Goal: Find contact information: Find contact information

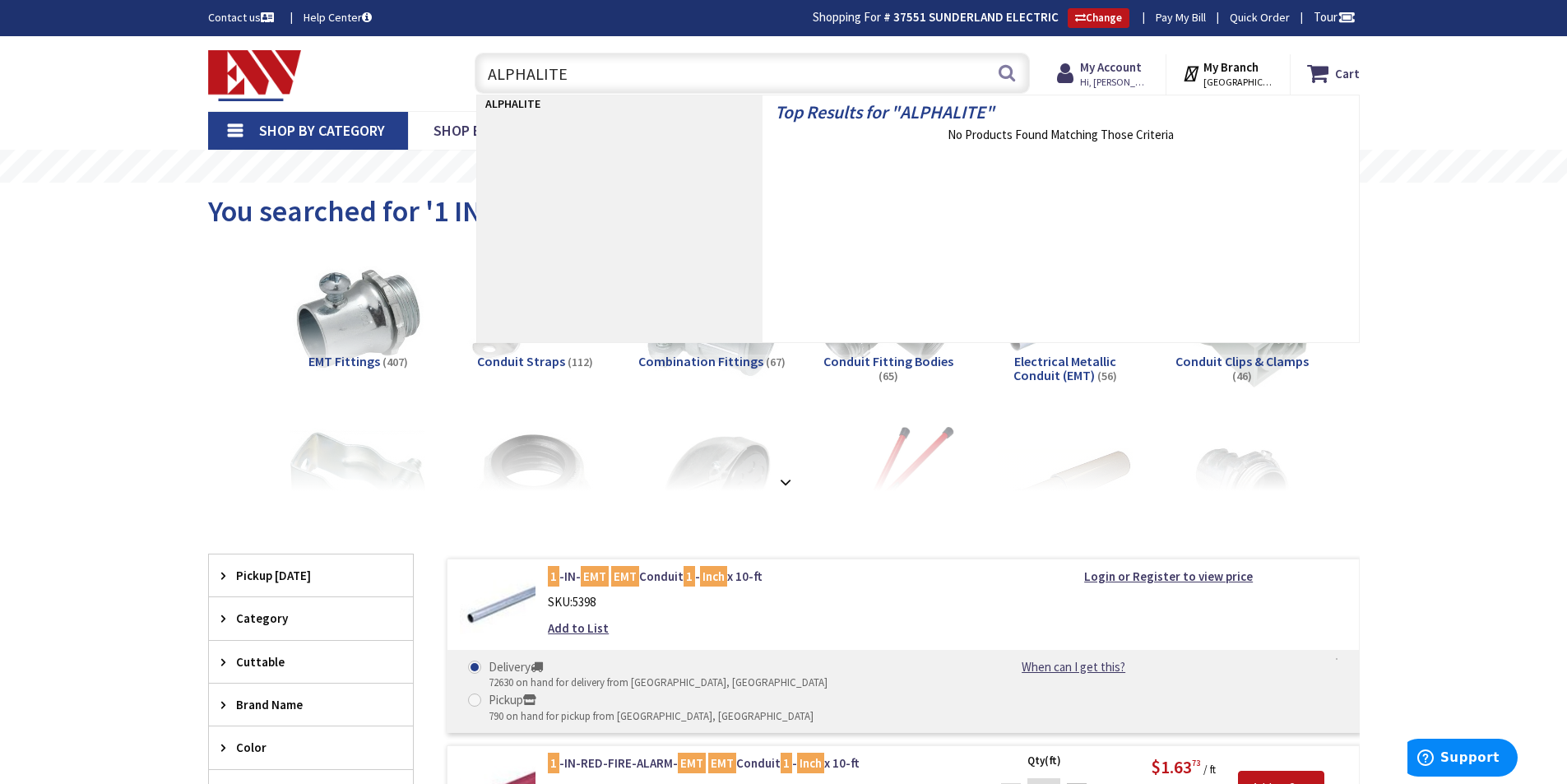
drag, startPoint x: 601, startPoint y: 83, endPoint x: 445, endPoint y: 75, distance: 156.2
click at [445, 75] on div "Toggle Nav ALPHALITE ALPHALITE Search Cart My Cart Close" at bounding box center [784, 74] width 1177 height 55
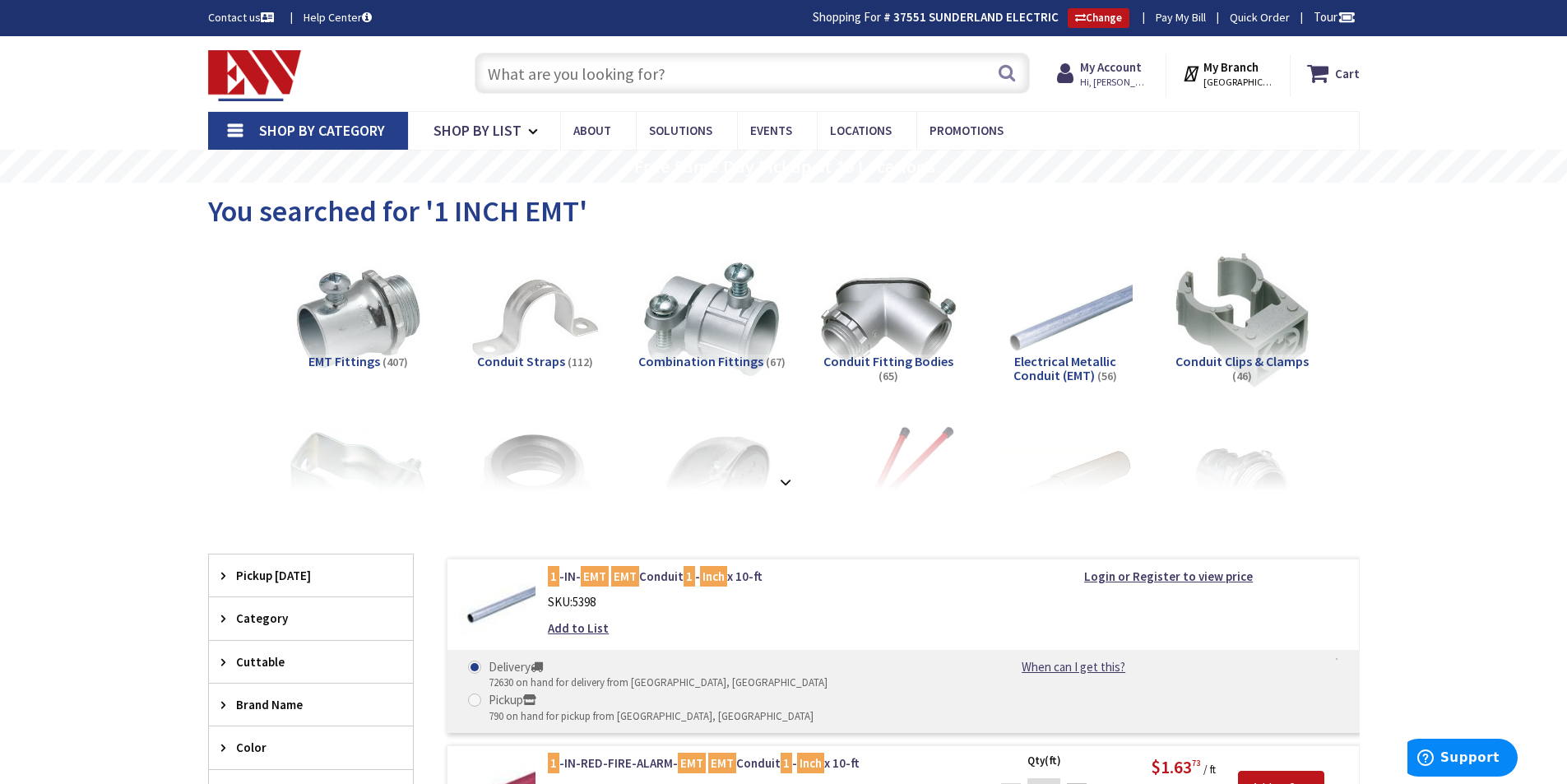
click at [240, 59] on img at bounding box center [255, 75] width 94 height 51
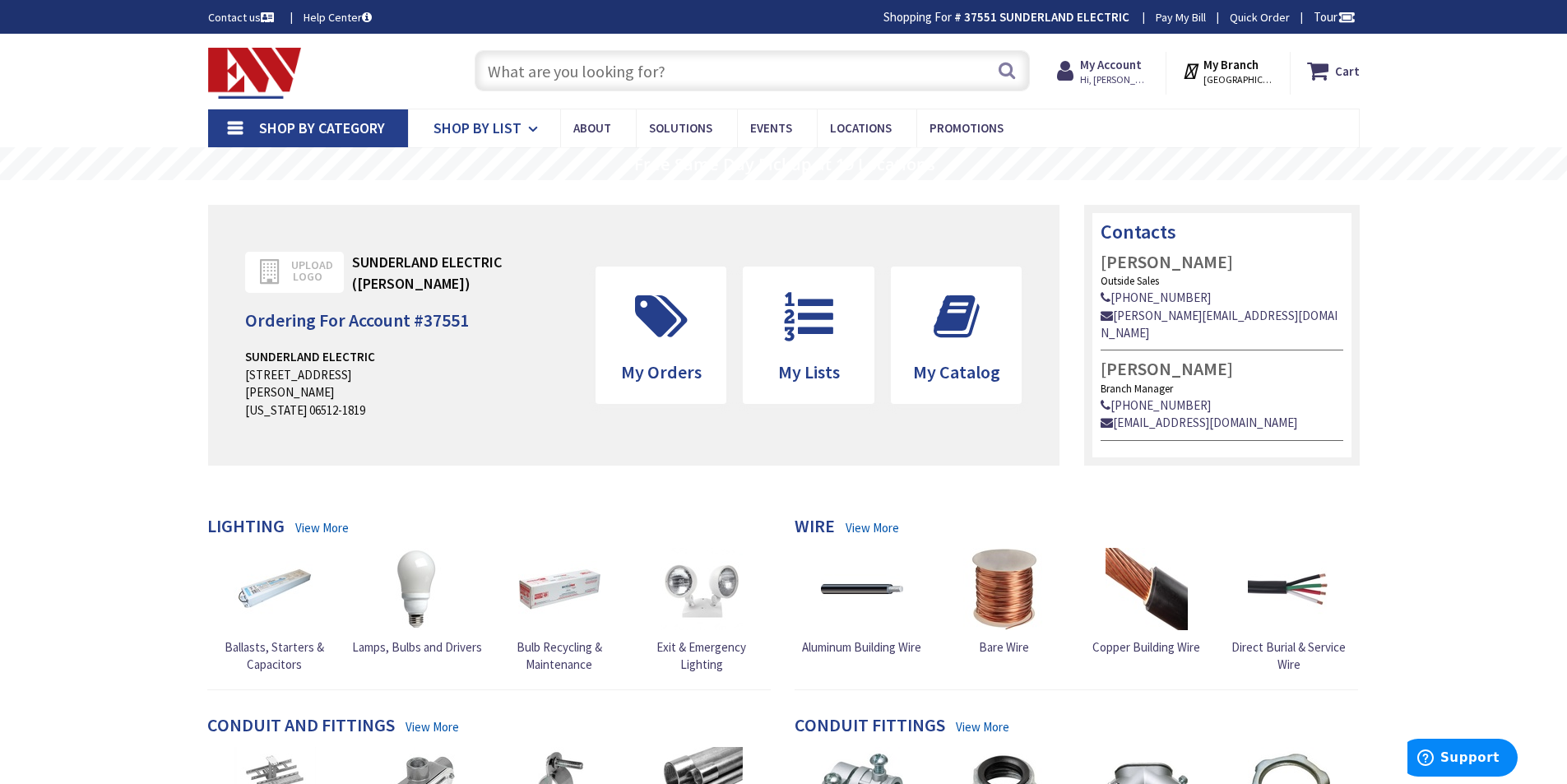
click at [529, 128] on icon at bounding box center [536, 129] width 16 height 36
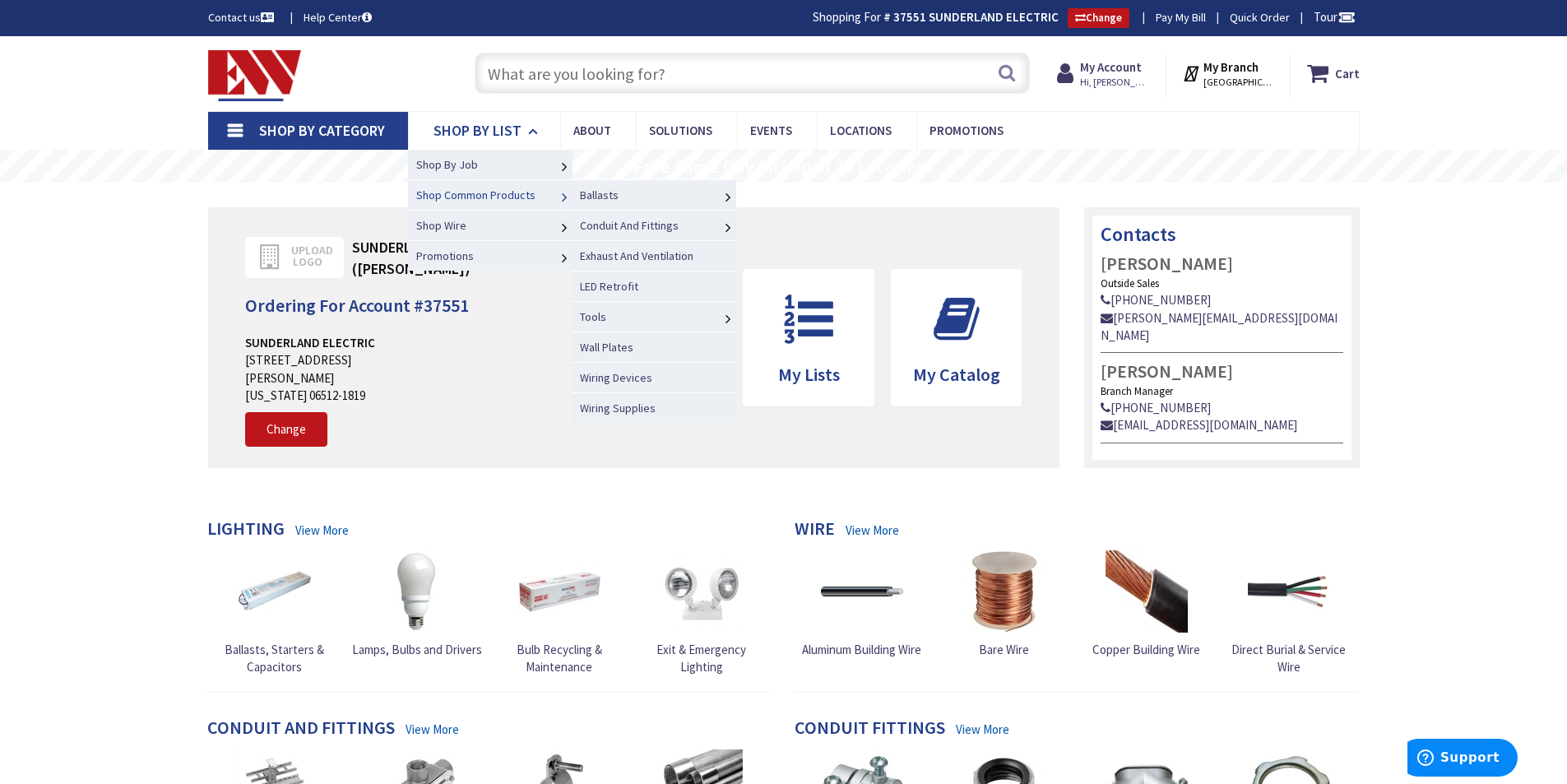
type input "[STREET_ADDRESS]"
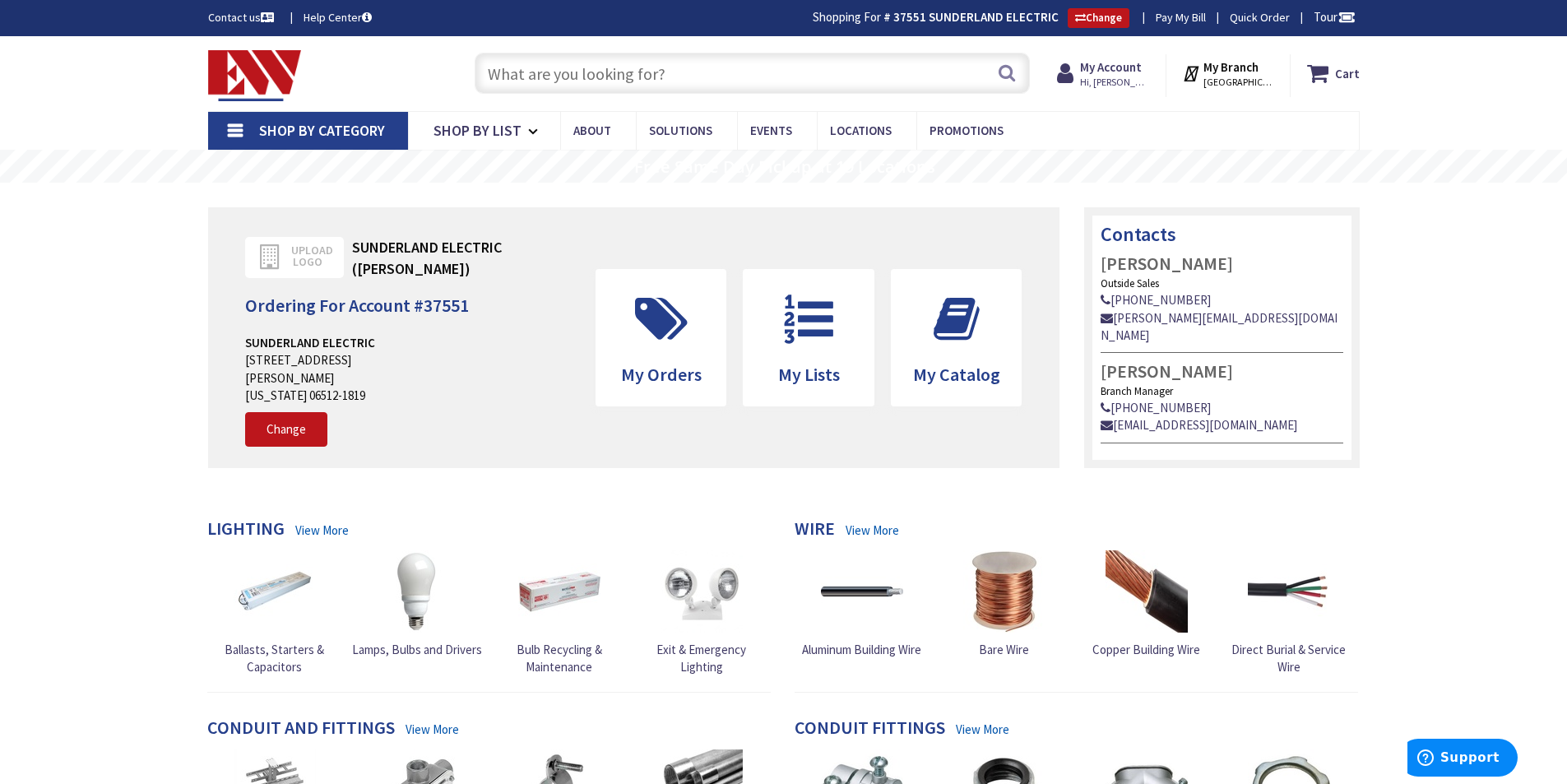
click at [240, 128] on link "Shop By Category" at bounding box center [308, 131] width 200 height 38
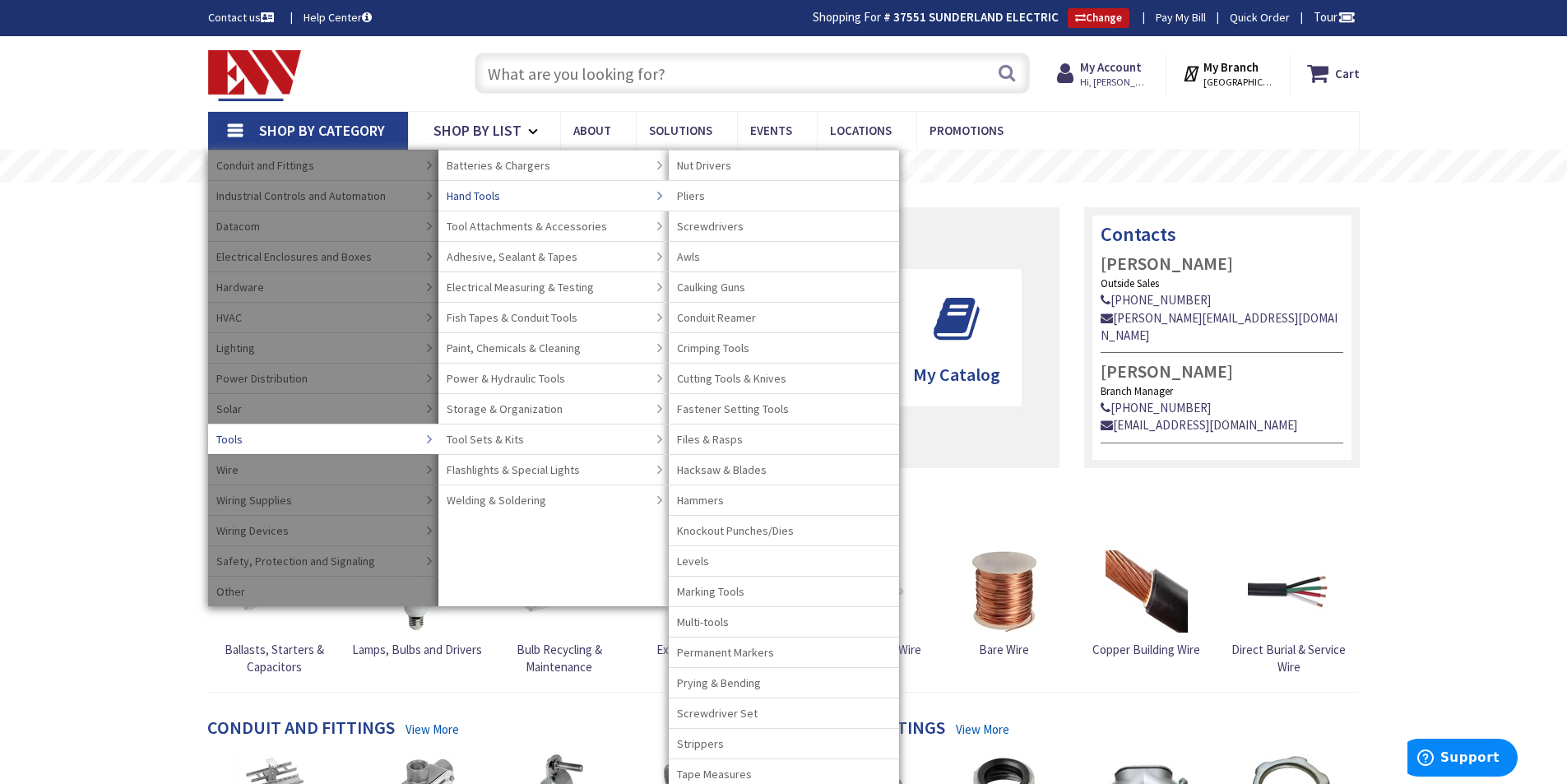
click at [496, 196] on span "Hand Tools" at bounding box center [474, 196] width 54 height 17
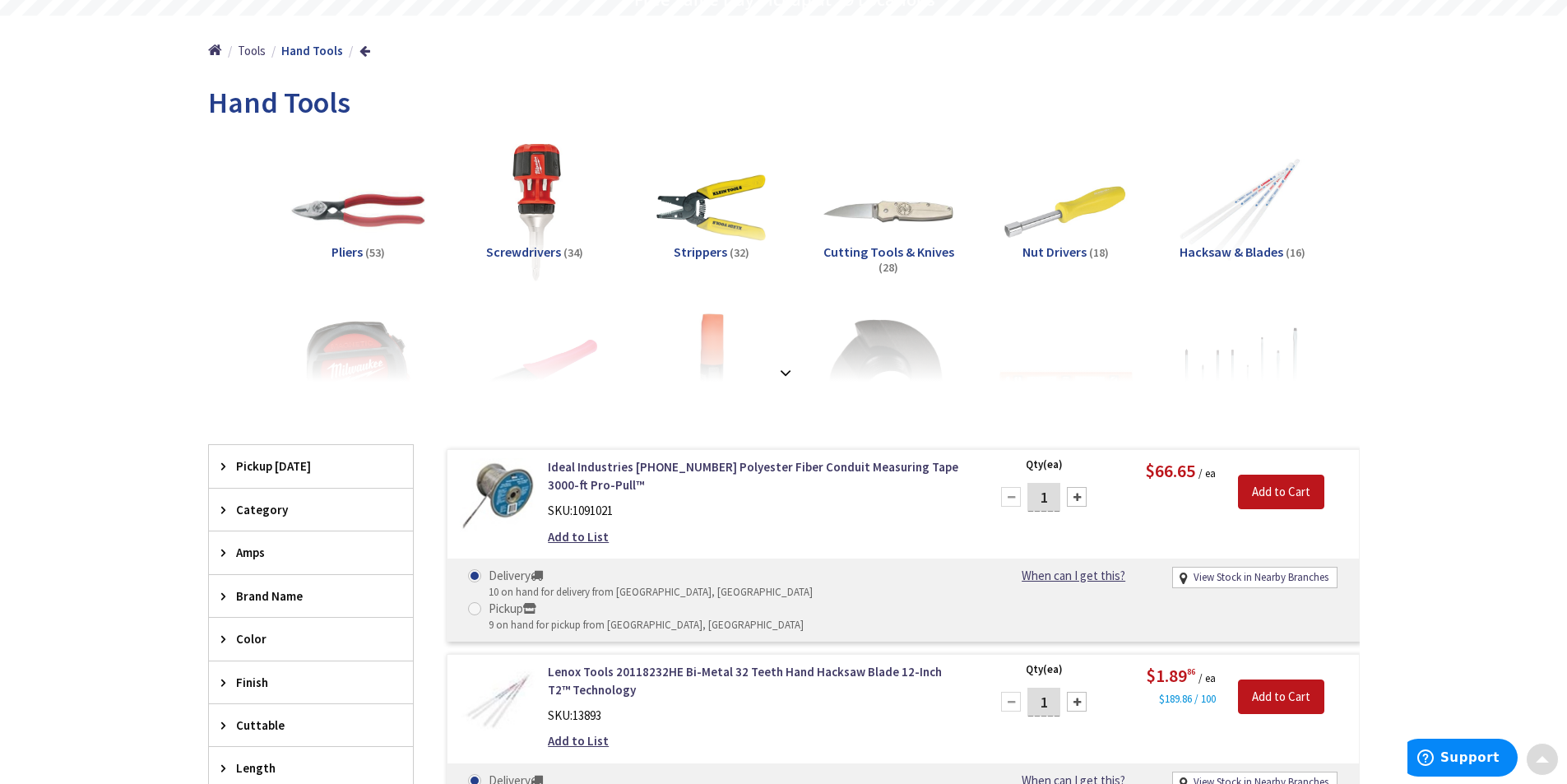
scroll to position [247, 0]
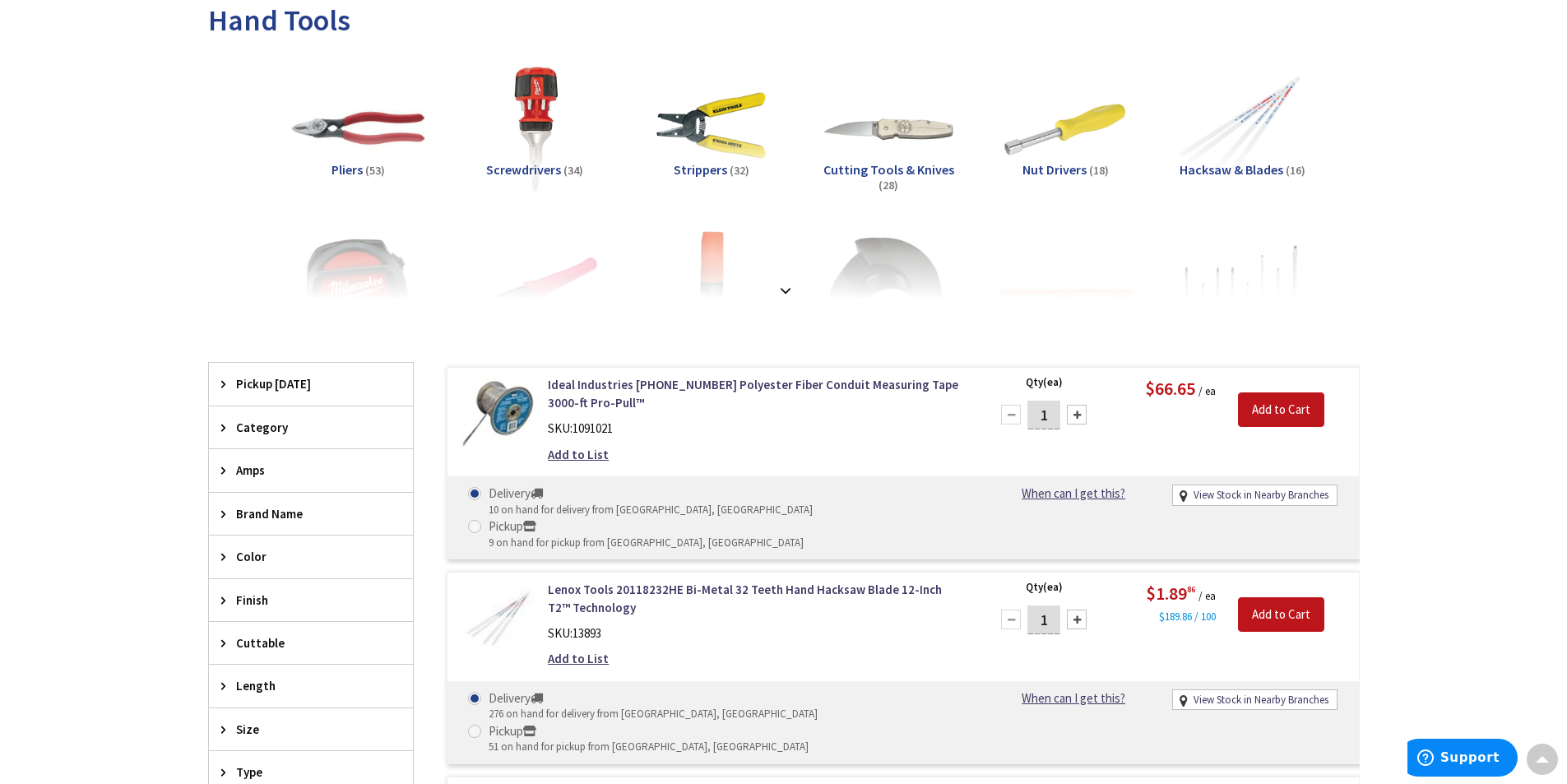
click at [563, 169] on span "(34)" at bounding box center [573, 171] width 20 height 15
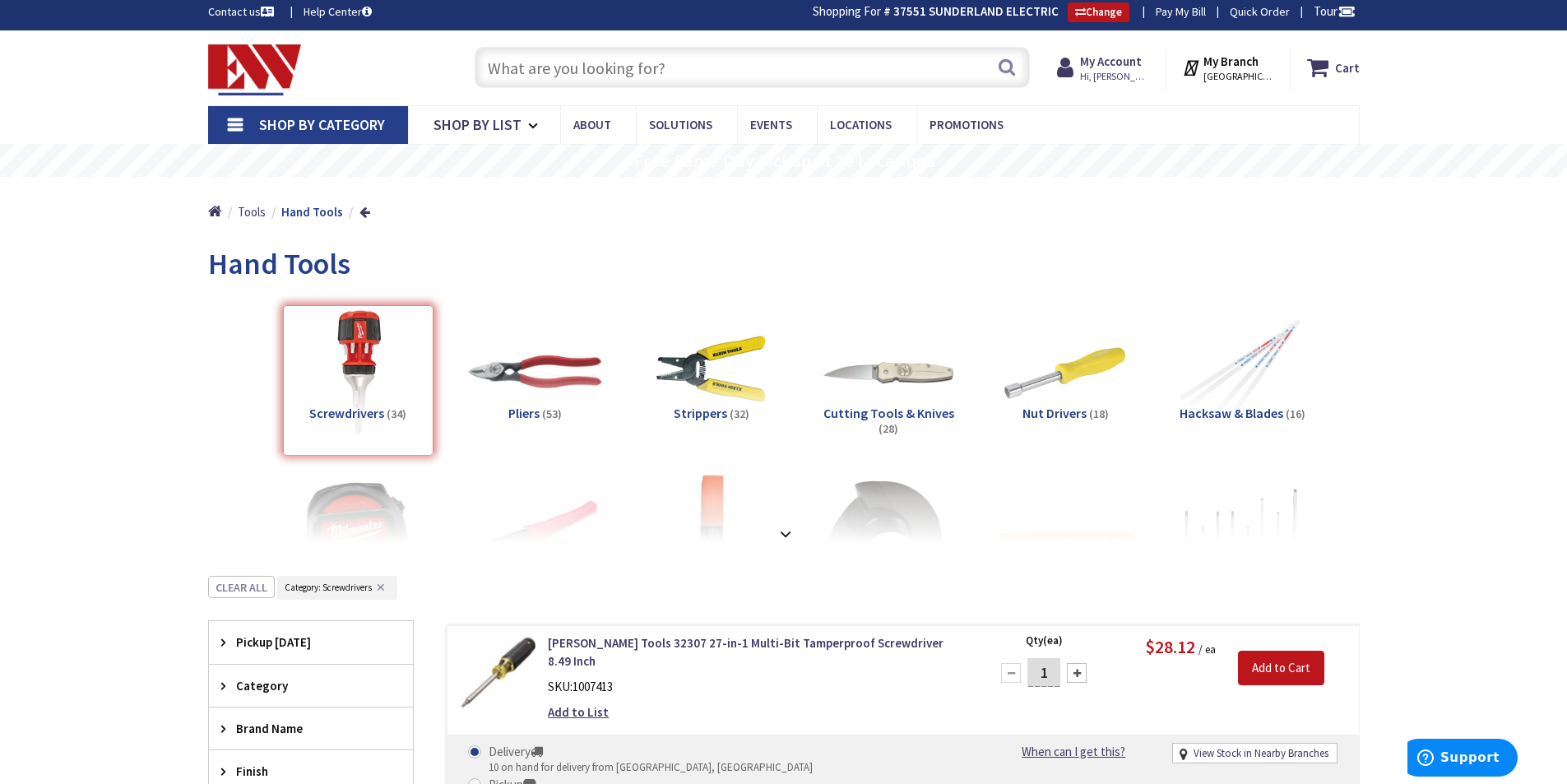
scroll to position [0, 0]
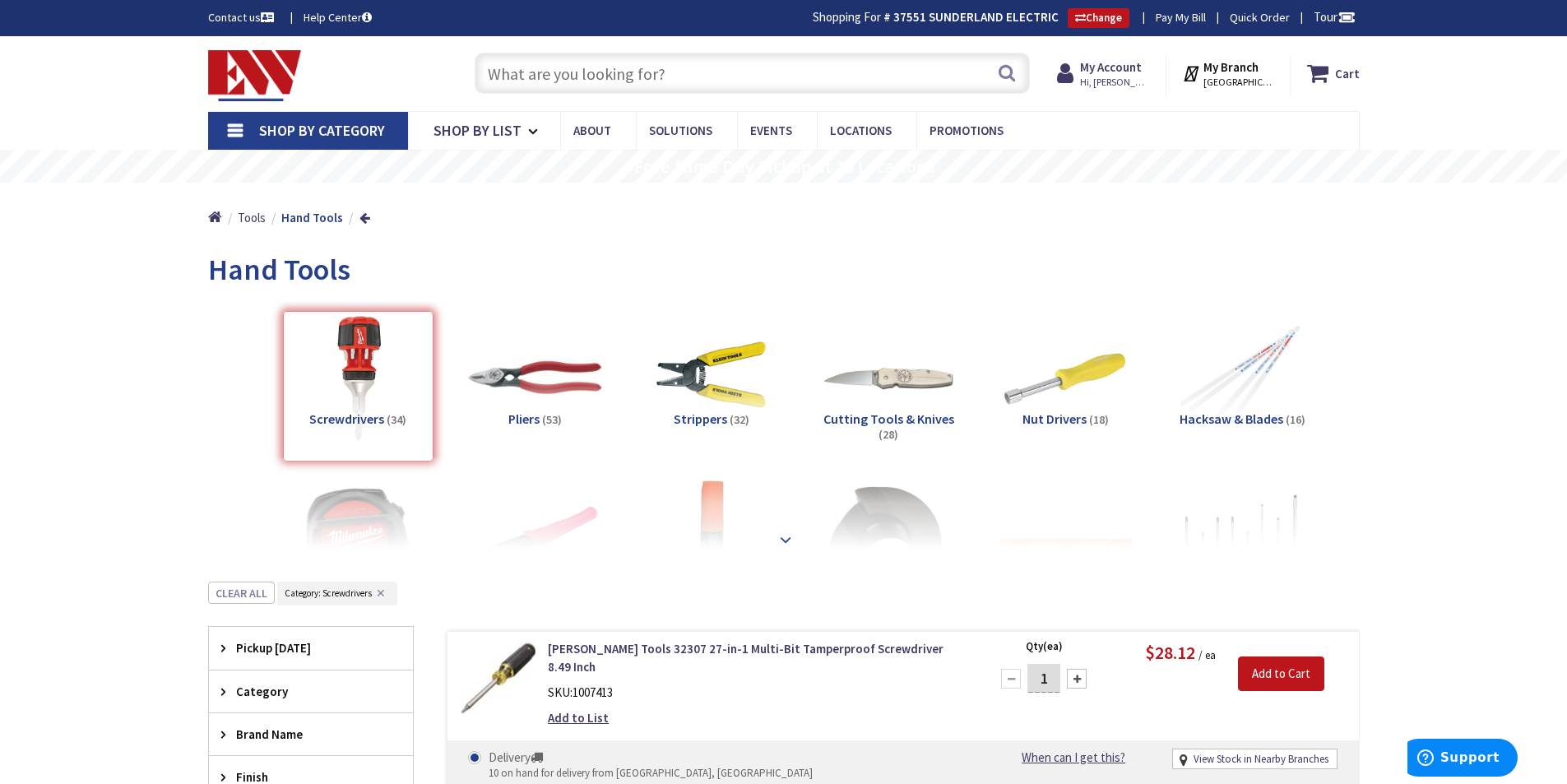
click at [787, 541] on div at bounding box center [784, 503] width 1070 height 90
click at [784, 541] on strong at bounding box center [786, 540] width 20 height 18
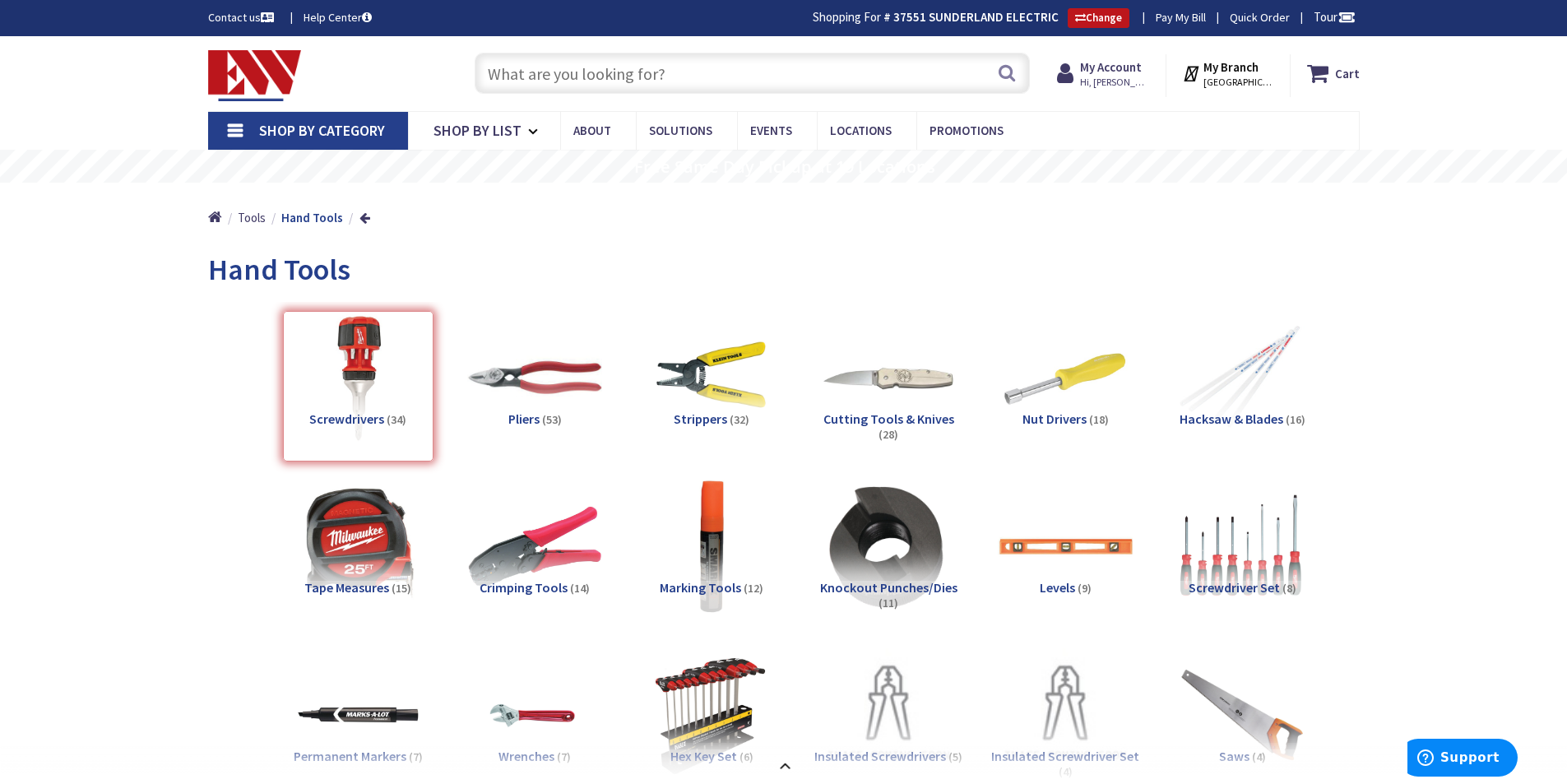
click at [278, 74] on img at bounding box center [255, 75] width 94 height 51
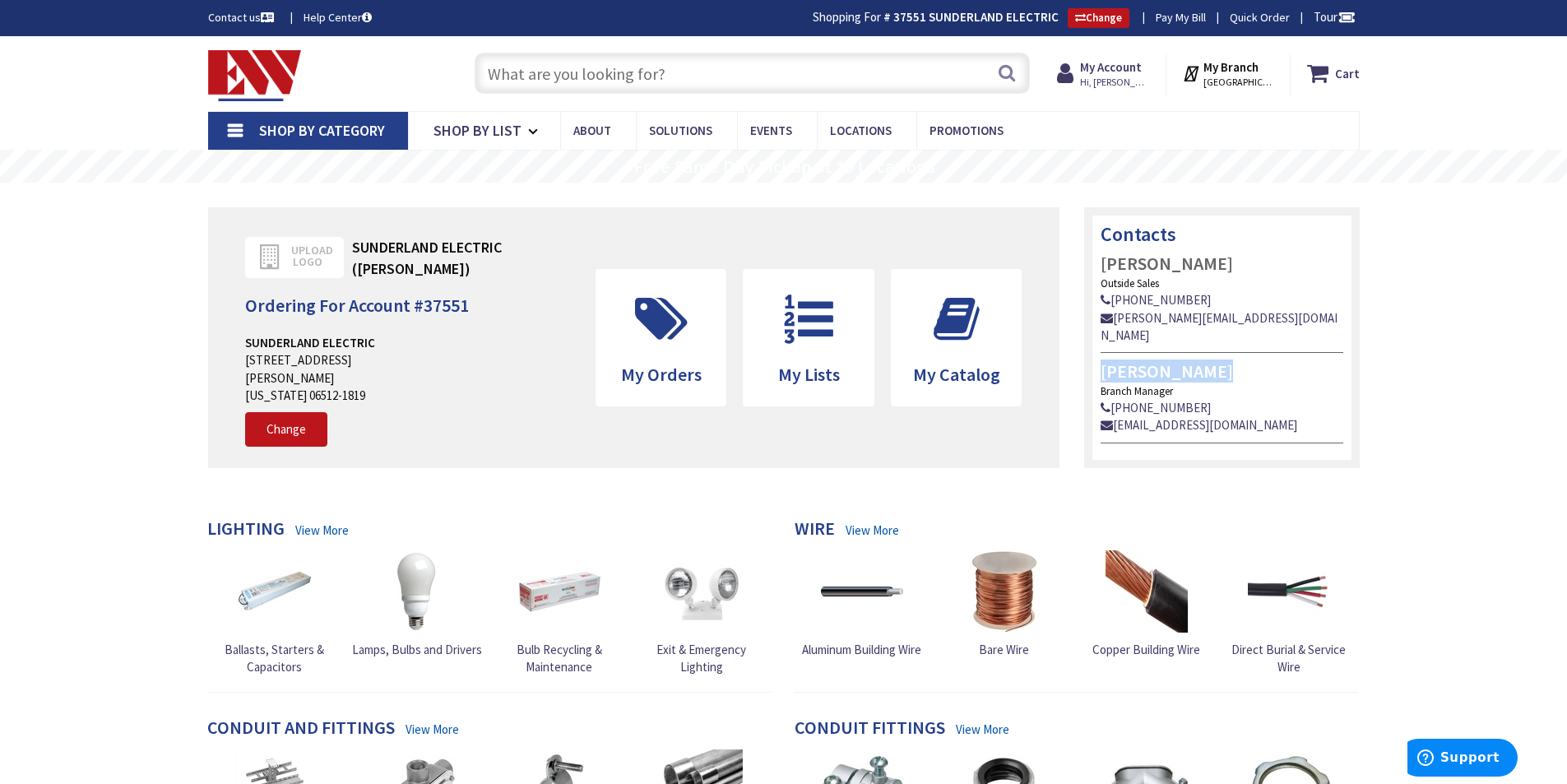
drag, startPoint x: 1240, startPoint y: 355, endPoint x: 1098, endPoint y: 361, distance: 142.1
click at [1098, 361] on div "Contacts JAMES S COUGHLIN Outside Sales (203) 777-9644 j.coughlin@ew-inc.com AD…" at bounding box center [1221, 338] width 275 height 261
copy h4 "[PERSON_NAME]"
